Goal: Task Accomplishment & Management: Manage account settings

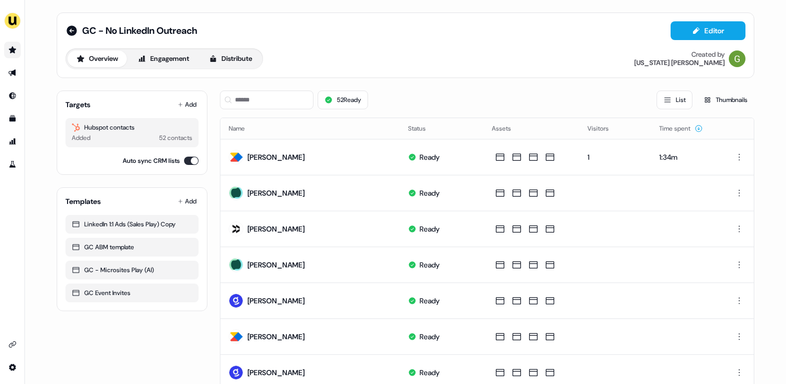
click at [16, 45] on link "Go to prospects" at bounding box center [12, 50] width 17 height 17
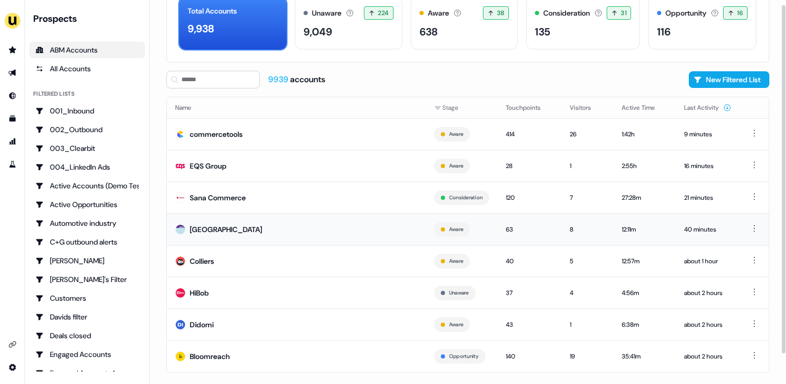
scroll to position [61, 0]
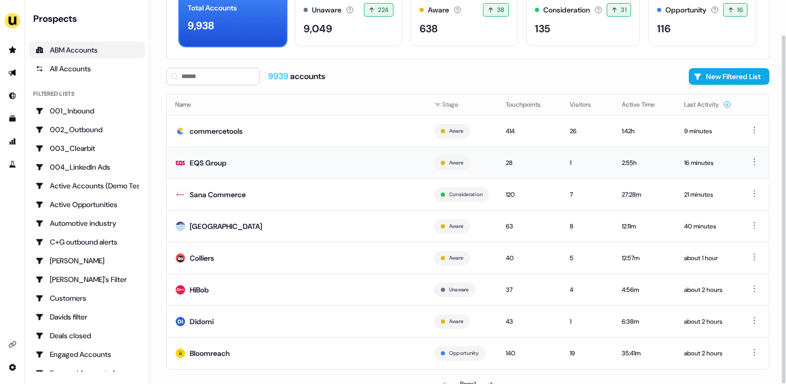
click at [232, 172] on td "EQS Group" at bounding box center [296, 163] width 259 height 32
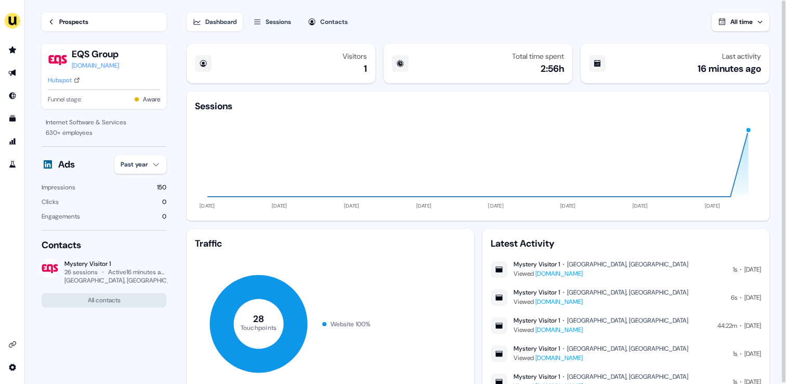
click at [60, 83] on div "Hubspot" at bounding box center [60, 80] width 24 height 10
click at [136, 17] on link "Prospects" at bounding box center [104, 21] width 125 height 19
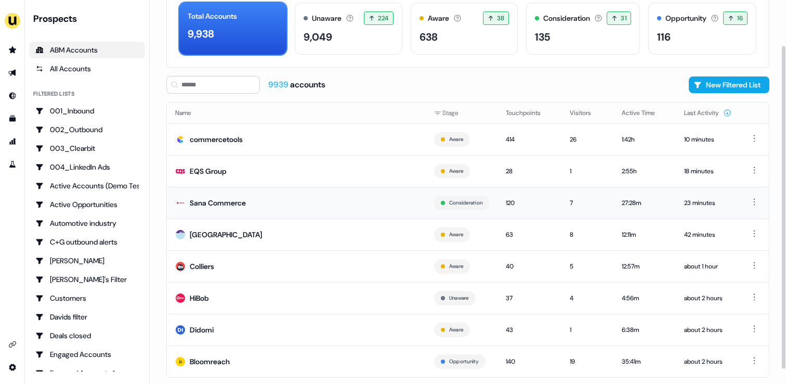
scroll to position [55, 0]
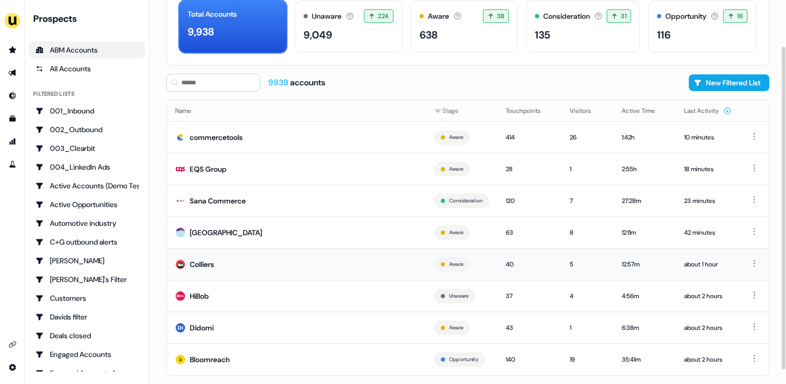
click at [206, 273] on td "Colliers" at bounding box center [296, 264] width 259 height 32
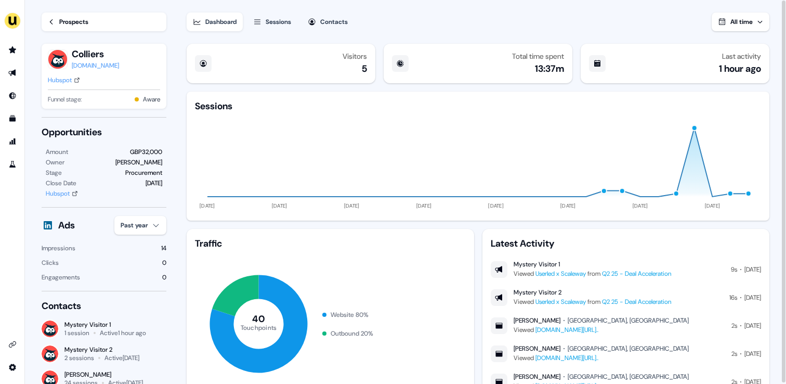
click at [57, 22] on link "Prospects" at bounding box center [104, 21] width 125 height 19
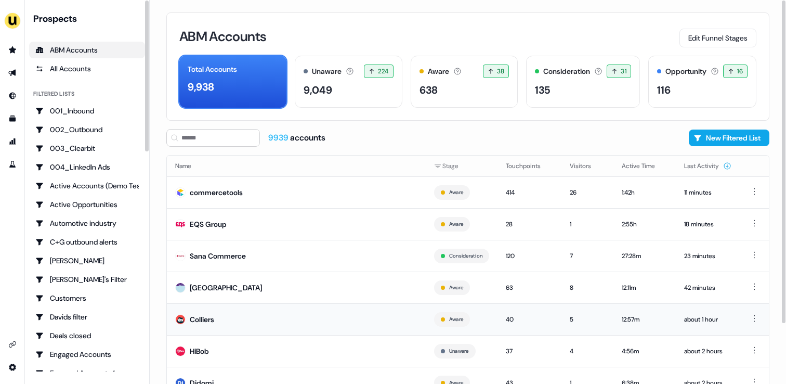
scroll to position [71, 0]
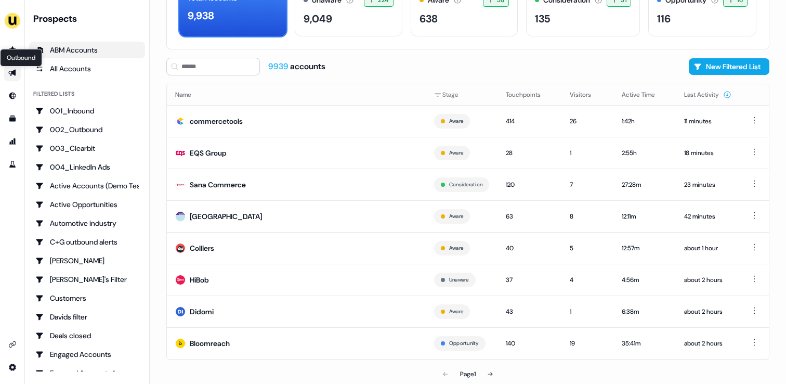
click at [14, 69] on icon "Go to outbound experience" at bounding box center [12, 73] width 8 height 8
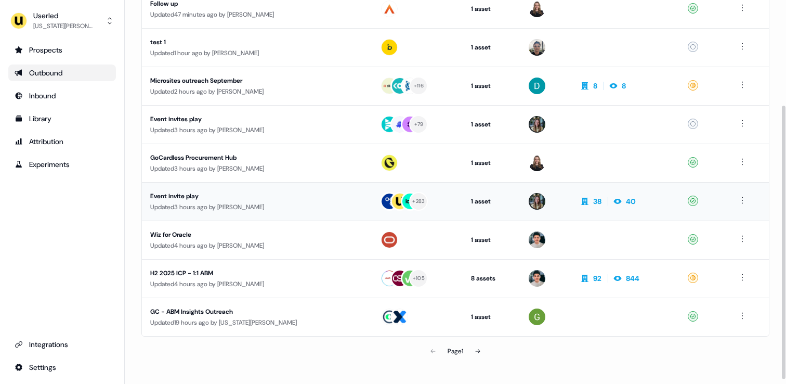
scroll to position [148, 0]
click at [476, 350] on icon at bounding box center [478, 350] width 6 height 6
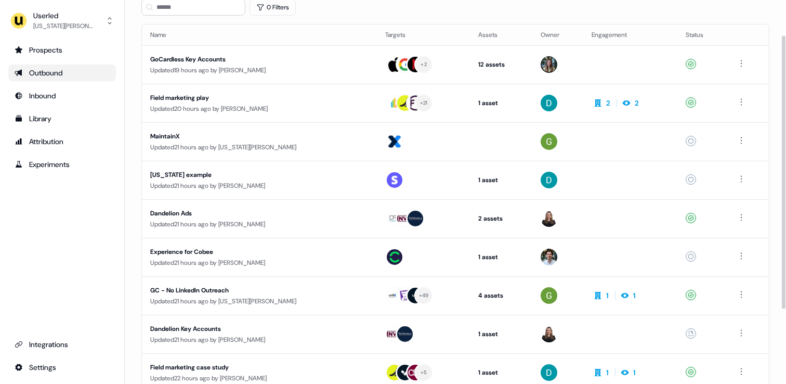
scroll to position [49, 0]
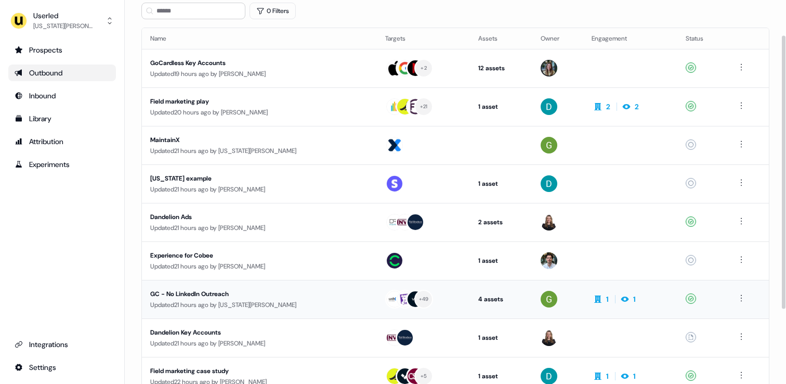
click at [329, 299] on div "GC - No LinkedIn Outreach Updated 21 hours ago by Georgia Cohen" at bounding box center [259, 299] width 218 height 21
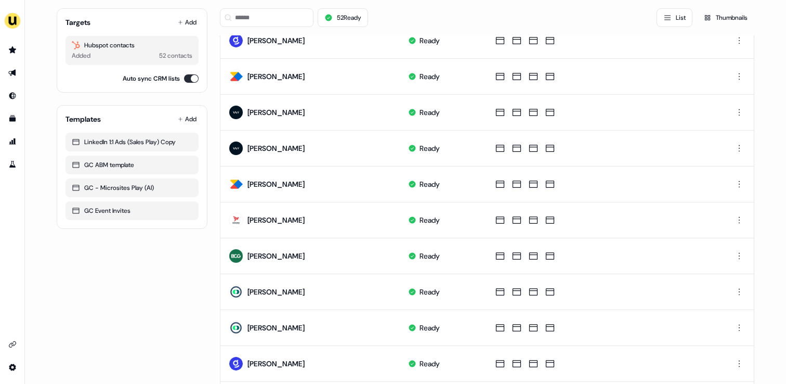
scroll to position [506, 0]
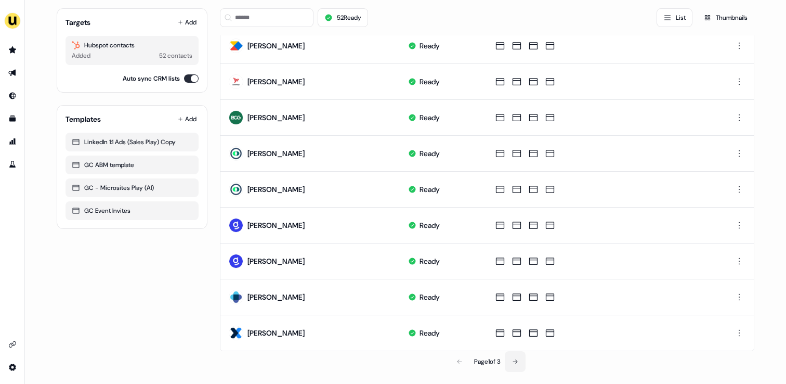
click at [512, 361] on icon at bounding box center [515, 361] width 6 height 6
click at [512, 361] on button at bounding box center [516, 361] width 21 height 21
click at [519, 362] on div "Page 3 of 3" at bounding box center [487, 361] width 535 height 21
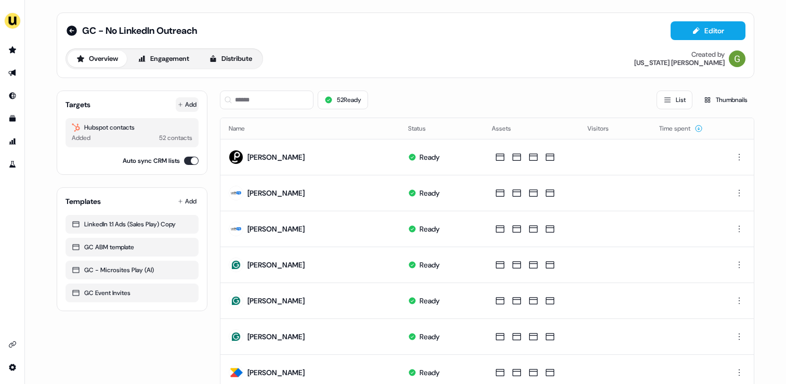
click at [188, 104] on button "Add" at bounding box center [187, 104] width 23 height 15
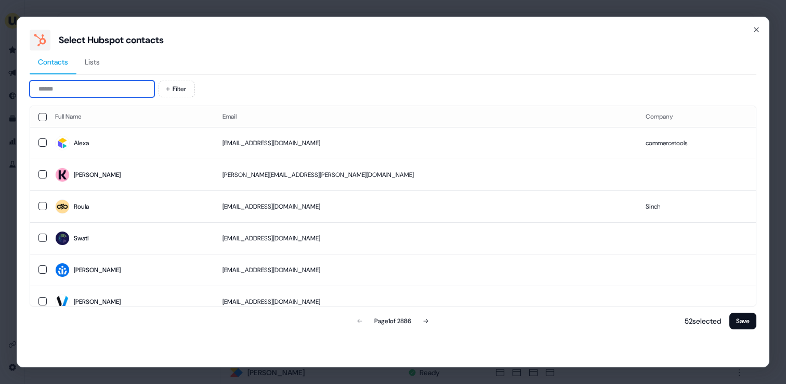
click at [138, 85] on input at bounding box center [92, 89] width 125 height 17
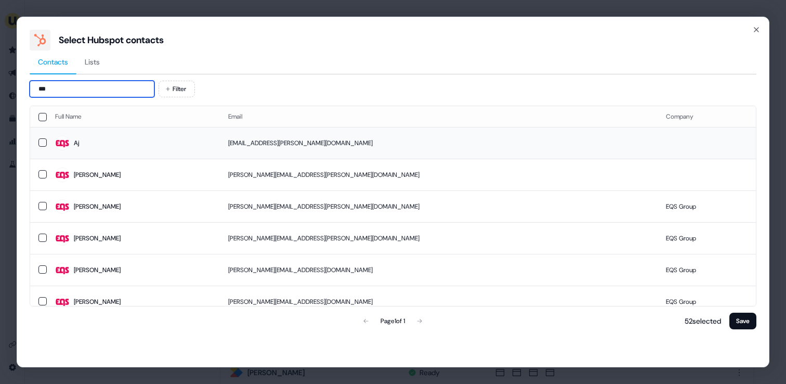
type input "***"
click at [58, 143] on img at bounding box center [62, 143] width 15 height 15
click at [52, 173] on td "Karen" at bounding box center [133, 175] width 173 height 32
click at [52, 203] on td "Paola" at bounding box center [133, 206] width 173 height 32
click at [50, 237] on td "Karen" at bounding box center [133, 238] width 173 height 32
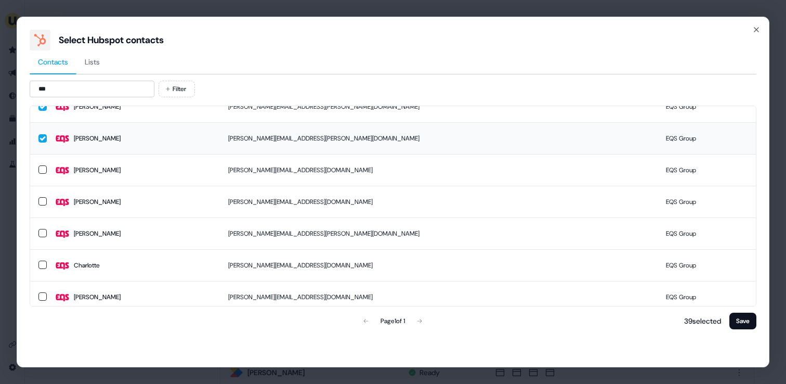
scroll to position [106, 0]
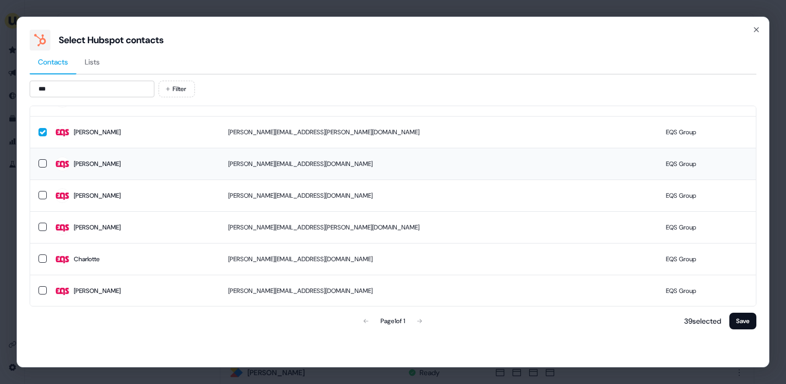
click at [86, 163] on div "Sandra" at bounding box center [97, 164] width 47 height 10
click at [91, 208] on td "Megha" at bounding box center [133, 195] width 173 height 32
click at [84, 235] on td "Christoffer" at bounding box center [133, 227] width 173 height 32
click at [73, 255] on span "Charlotte" at bounding box center [133, 259] width 157 height 15
click at [64, 294] on img at bounding box center [62, 290] width 15 height 15
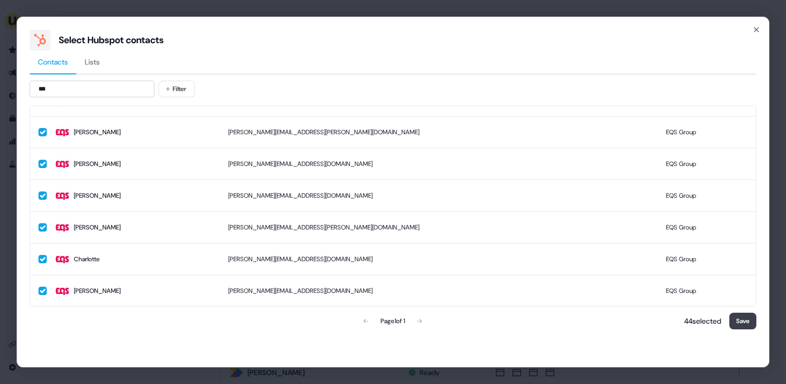
click at [736, 319] on button "Save" at bounding box center [743, 321] width 27 height 17
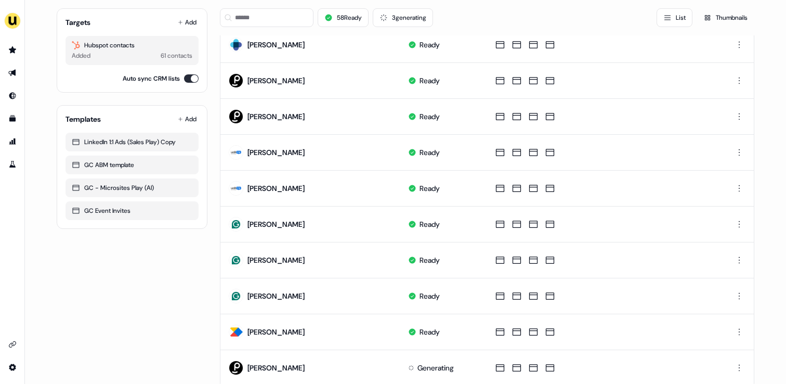
scroll to position [506, 0]
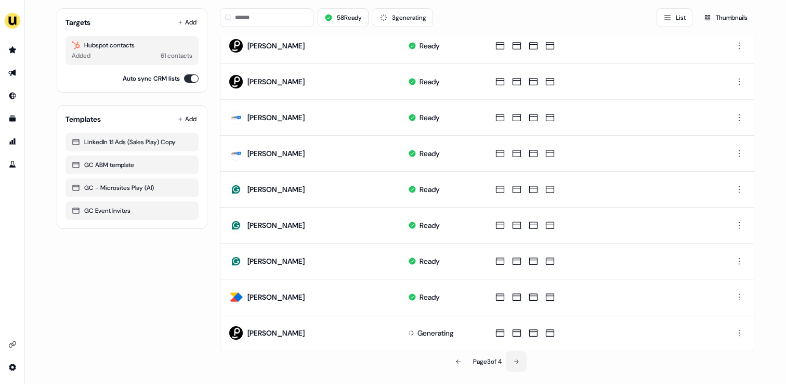
click at [525, 357] on button at bounding box center [516, 361] width 21 height 21
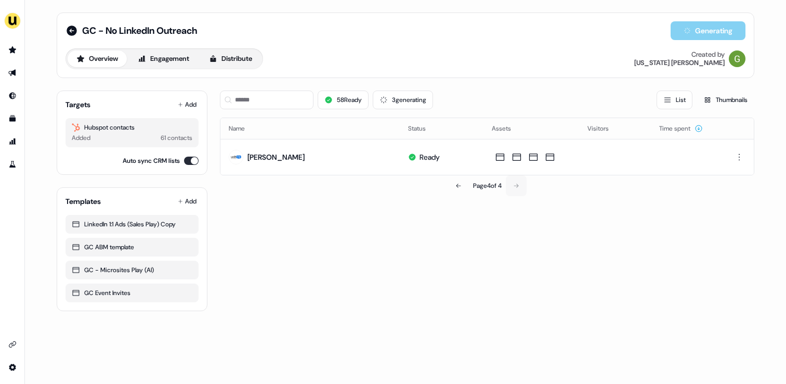
scroll to position [0, 0]
click at [458, 184] on icon at bounding box center [459, 186] width 6 height 6
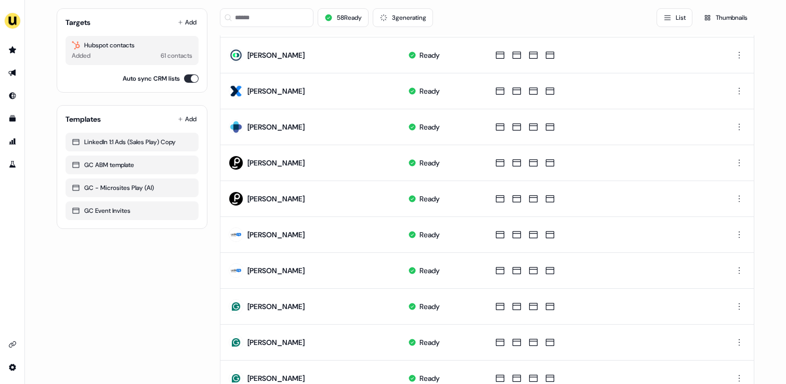
scroll to position [506, 0]
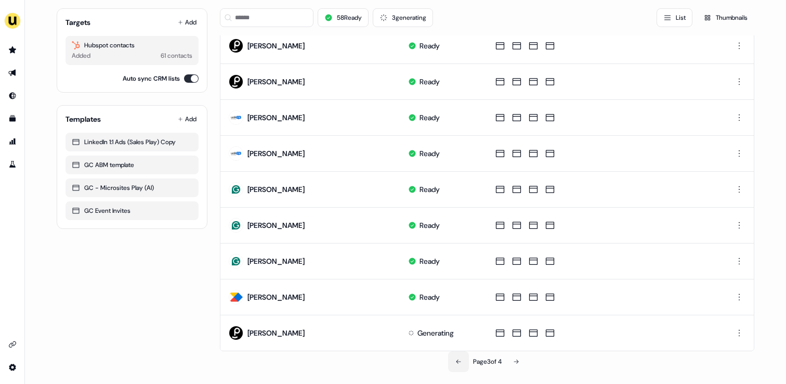
click at [459, 365] on button at bounding box center [458, 361] width 21 height 21
